Goal: Task Accomplishment & Management: Manage account settings

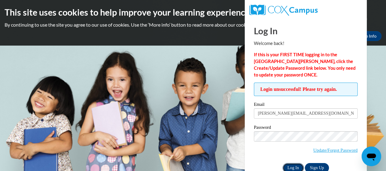
click at [295, 164] on input "Log In" at bounding box center [292, 168] width 21 height 10
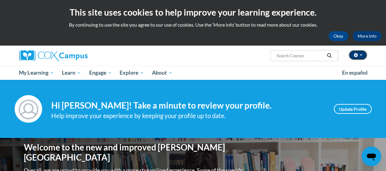
click at [360, 53] on button "button" at bounding box center [358, 55] width 18 height 10
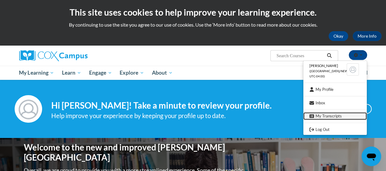
click at [338, 114] on link "My Transcripts" at bounding box center [334, 116] width 63 height 8
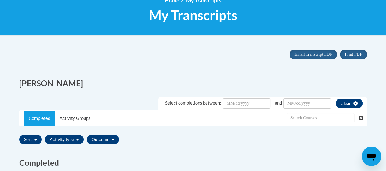
scroll to position [183, 0]
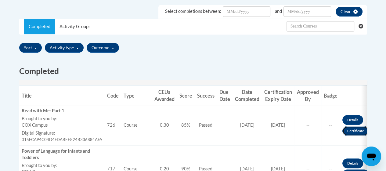
click at [355, 134] on link "Certificate" at bounding box center [355, 131] width 27 height 10
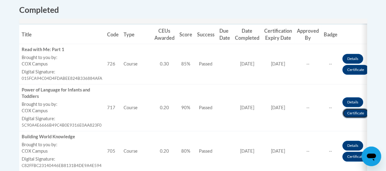
click at [346, 114] on link "Certificate" at bounding box center [355, 113] width 27 height 10
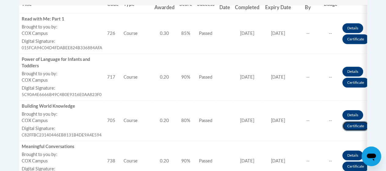
click at [362, 126] on link "Certificate" at bounding box center [355, 126] width 27 height 10
